Goal: Use online tool/utility: Utilize a website feature to perform a specific function

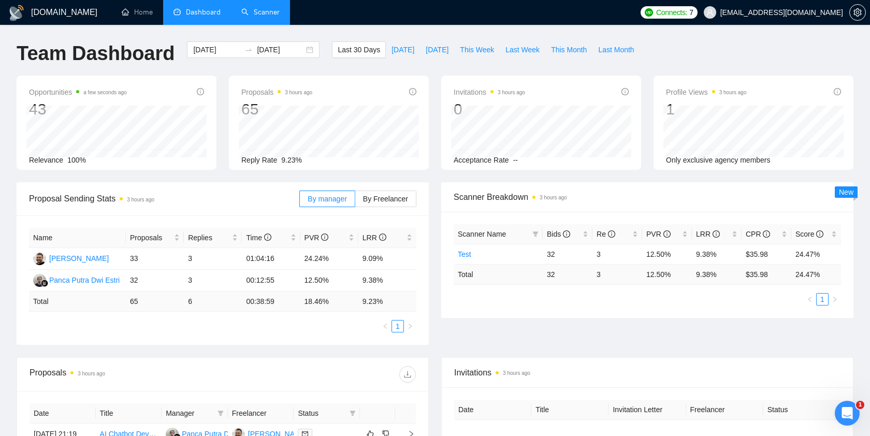
click at [265, 13] on link "Scanner" at bounding box center [260, 12] width 38 height 9
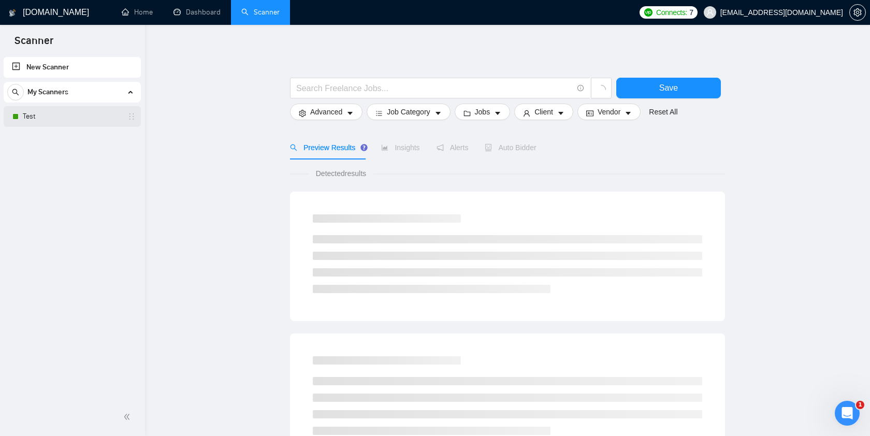
click at [78, 118] on link "Test" at bounding box center [72, 116] width 98 height 21
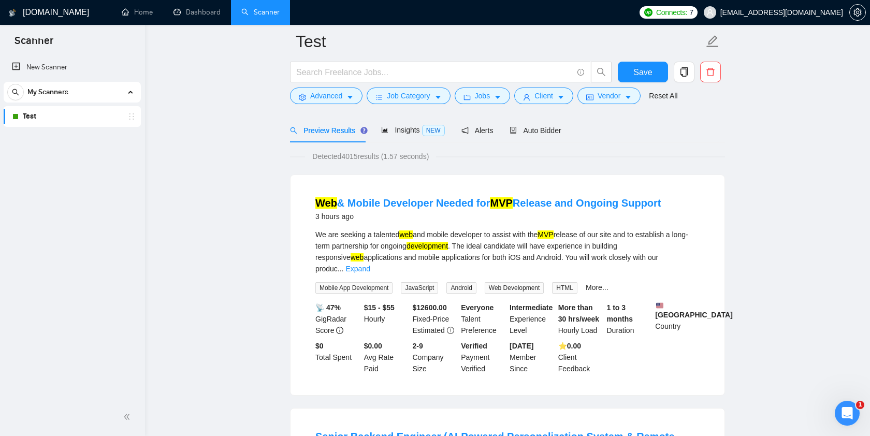
scroll to position [69, 0]
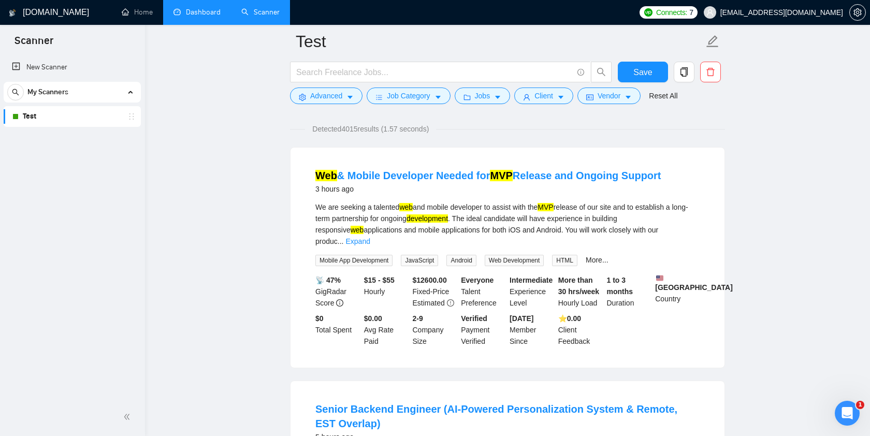
click at [200, 11] on link "Dashboard" at bounding box center [196, 12] width 47 height 9
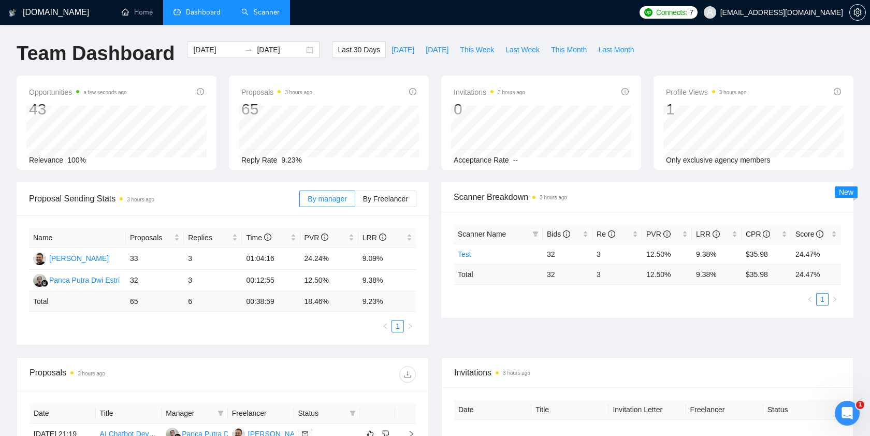
click at [267, 11] on link "Scanner" at bounding box center [260, 12] width 38 height 9
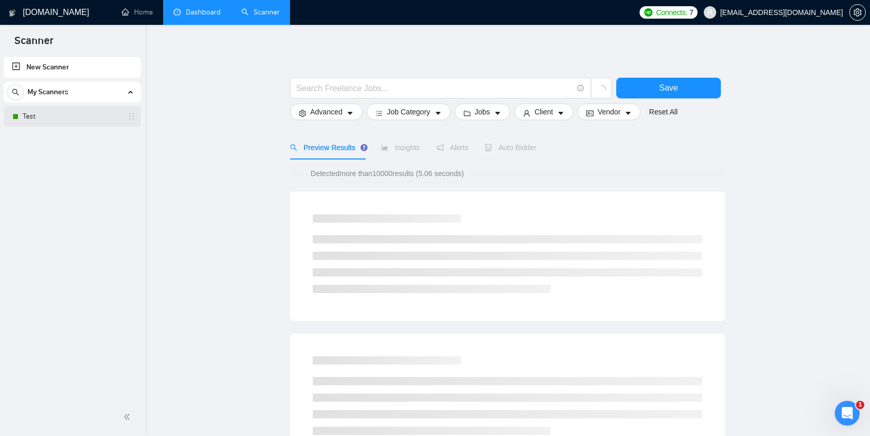
click at [61, 118] on link "Test" at bounding box center [72, 116] width 98 height 21
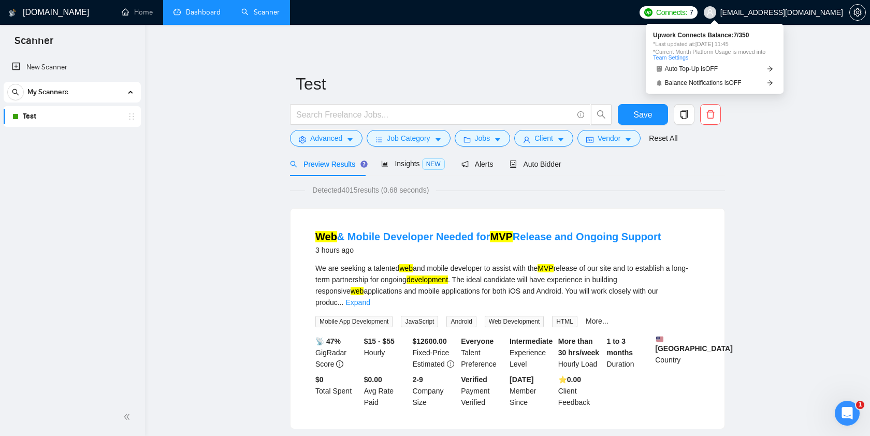
click at [687, 8] on span "Connects:" at bounding box center [671, 12] width 31 height 11
